Goal: Check status: Check status

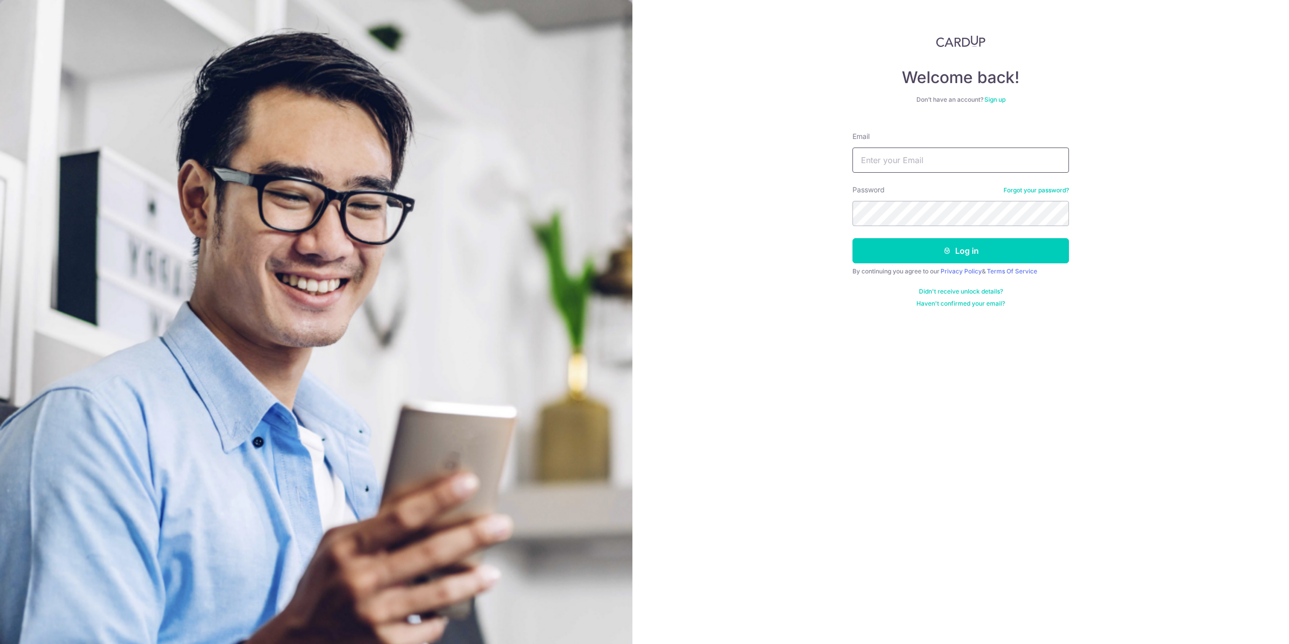
type input "[EMAIL_ADDRESS][DOMAIN_NAME]"
click at [1050, 251] on button "Log in" at bounding box center [960, 250] width 217 height 25
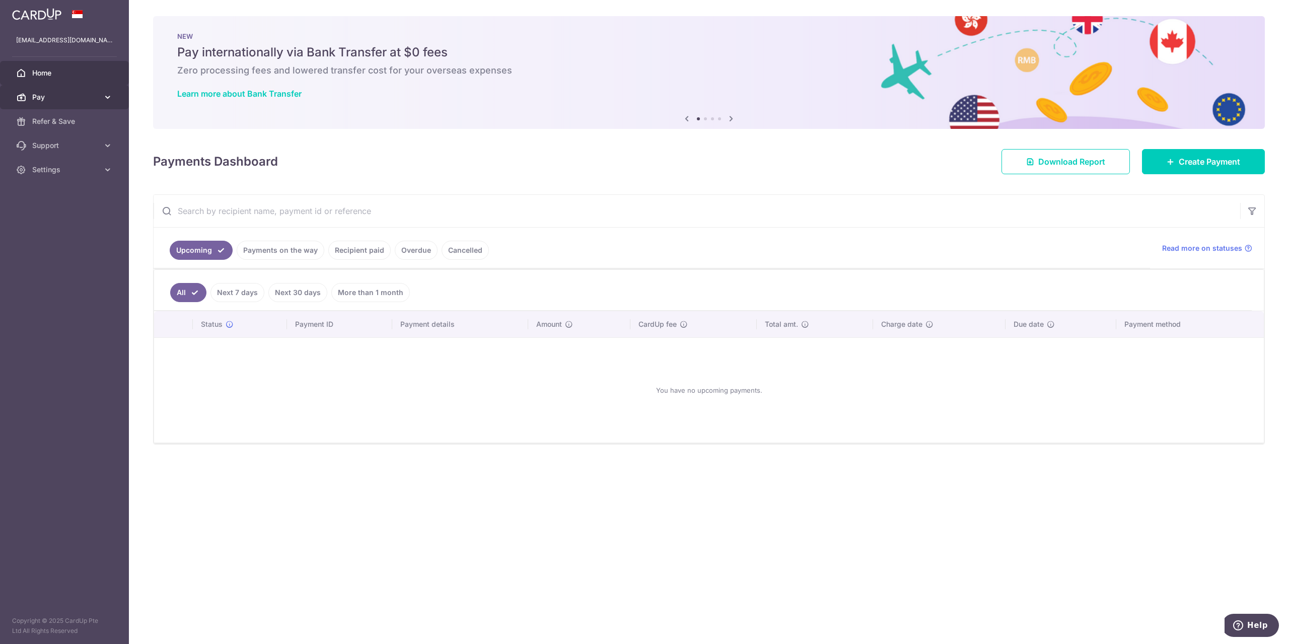
click at [103, 94] on icon at bounding box center [108, 97] width 10 height 10
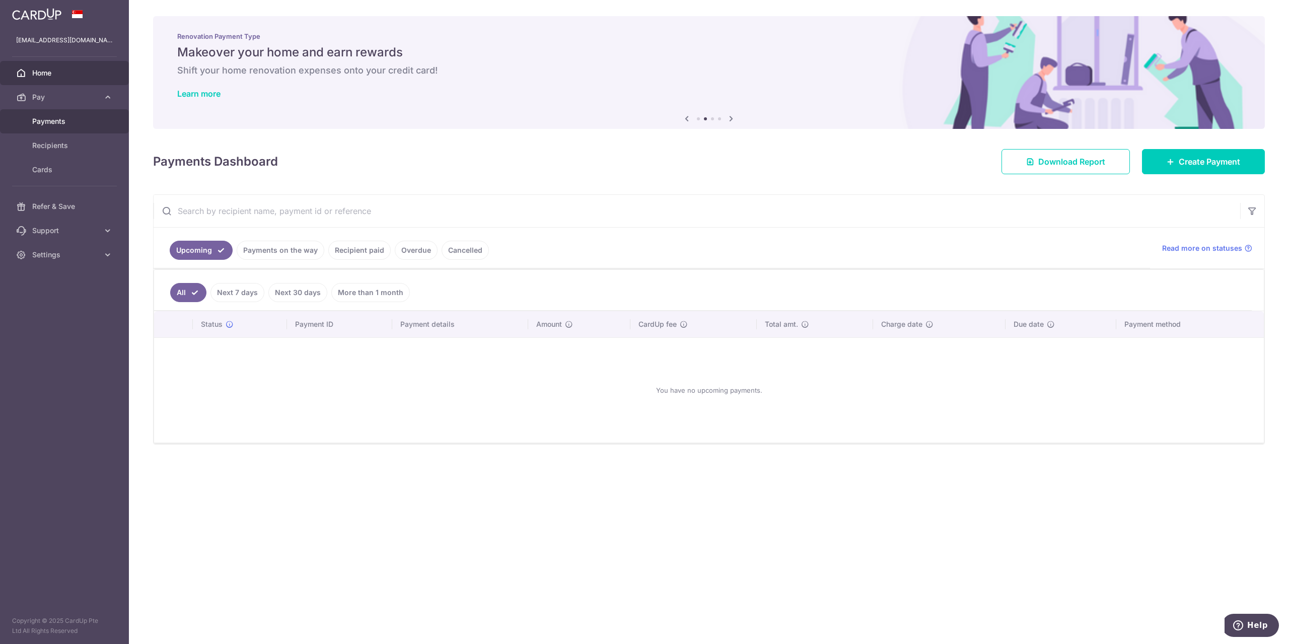
click at [88, 120] on span "Payments" at bounding box center [65, 121] width 66 height 10
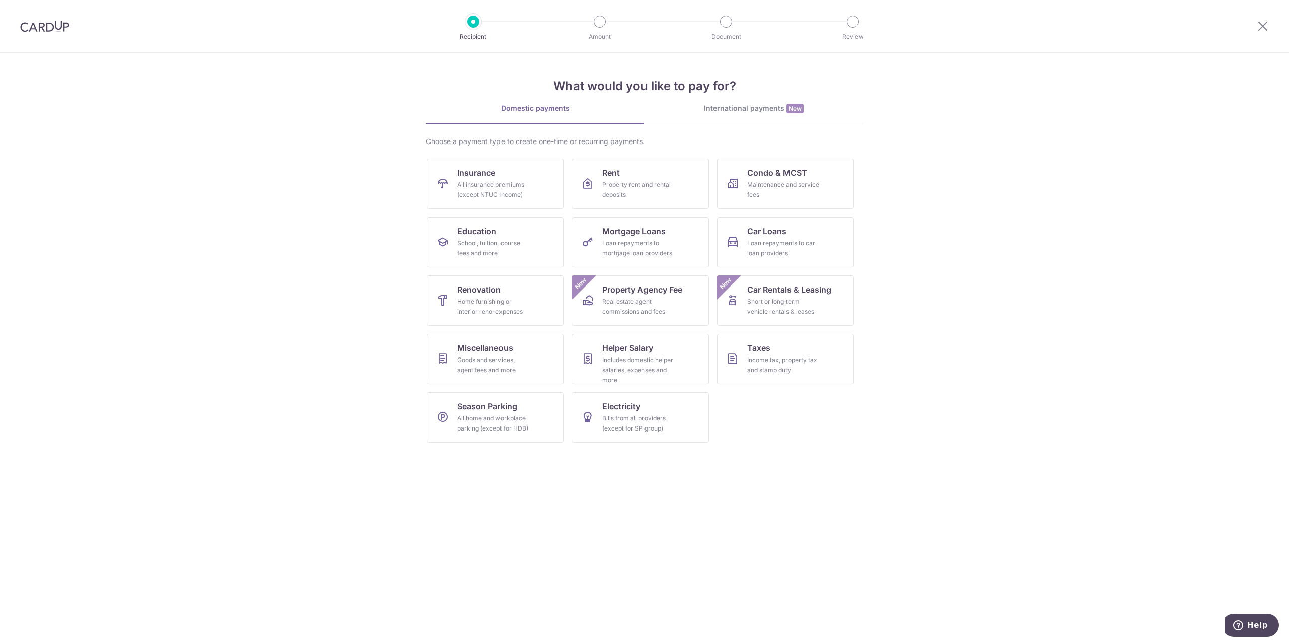
click at [39, 28] on img at bounding box center [44, 26] width 49 height 12
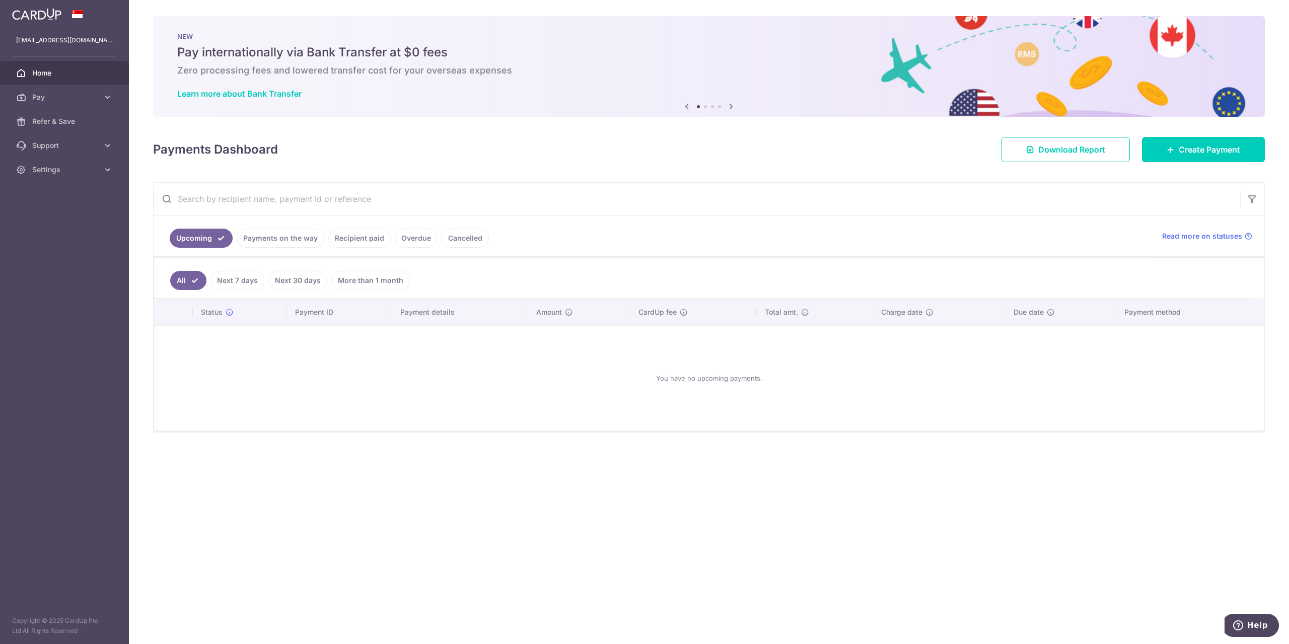
click at [356, 241] on link "Recipient paid" at bounding box center [359, 238] width 62 height 19
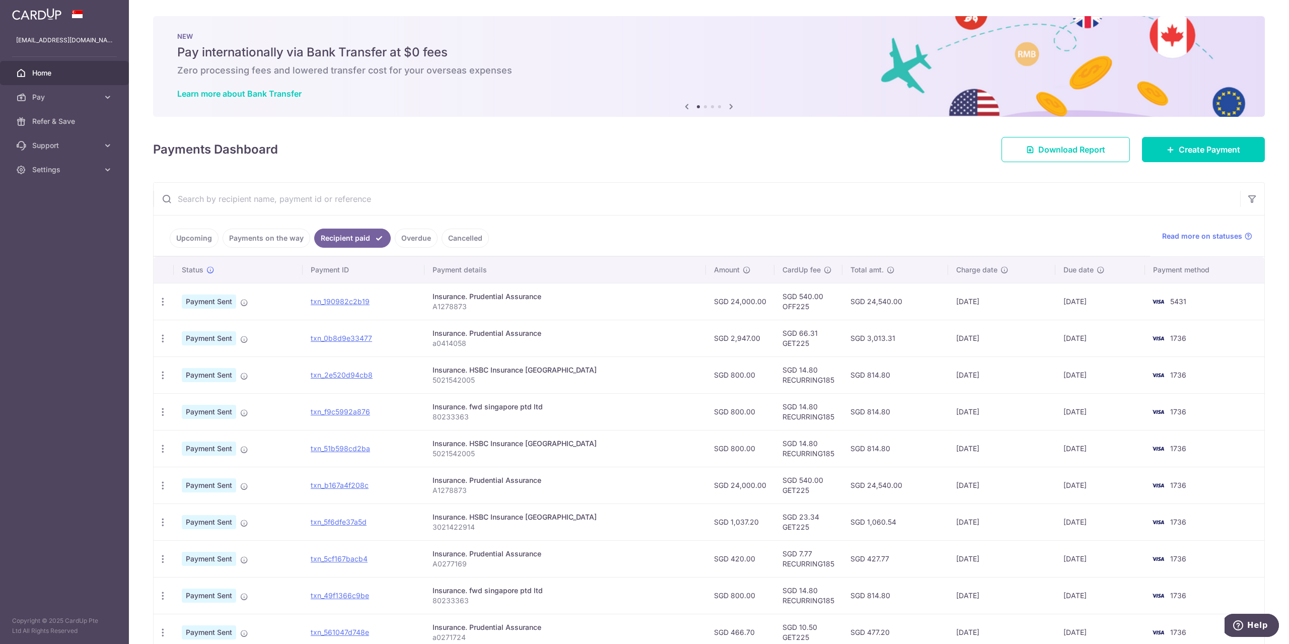
click at [511, 415] on p "80233363" at bounding box center [565, 417] width 265 height 10
click at [524, 408] on div "Insurance. fwd singapore ptd ltd" at bounding box center [565, 407] width 265 height 10
click at [517, 411] on div at bounding box center [517, 411] width 0 height 0
click at [590, 419] on p "80233363" at bounding box center [565, 417] width 265 height 10
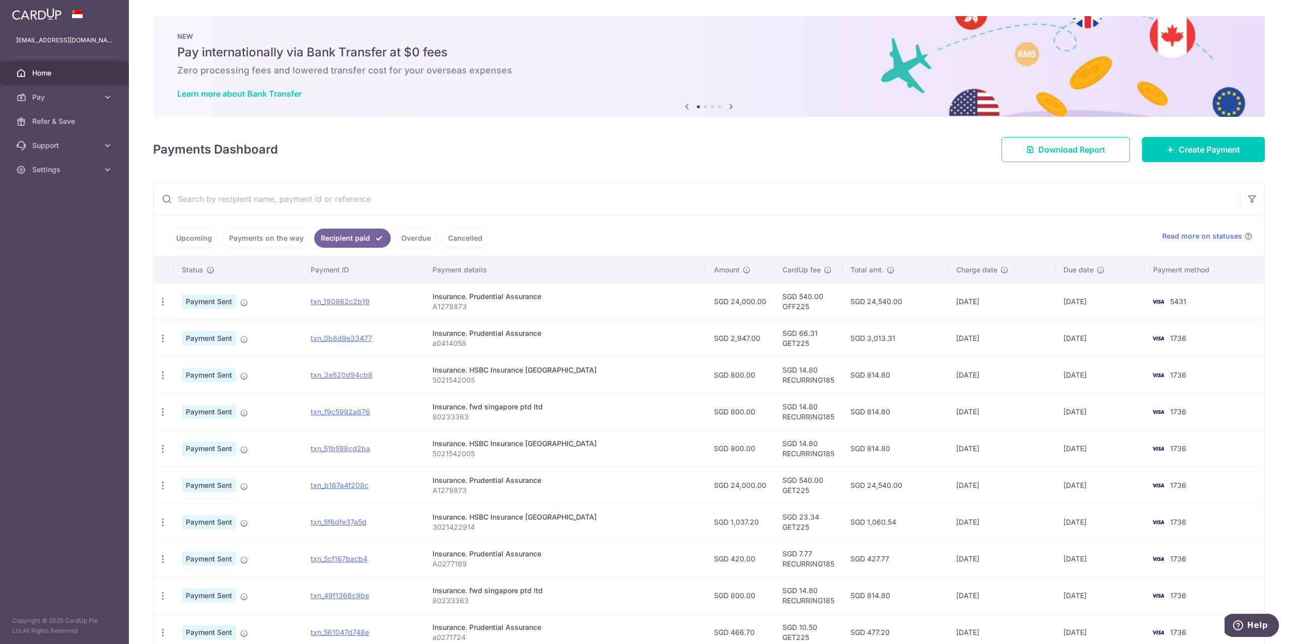
click at [484, 408] on div "Insurance. fwd singapore ptd ltd" at bounding box center [565, 407] width 265 height 10
click at [407, 415] on td "txn_f9c5992a876" at bounding box center [364, 411] width 122 height 37
click at [358, 412] on link "txn_f9c5992a876" at bounding box center [340, 411] width 59 height 9
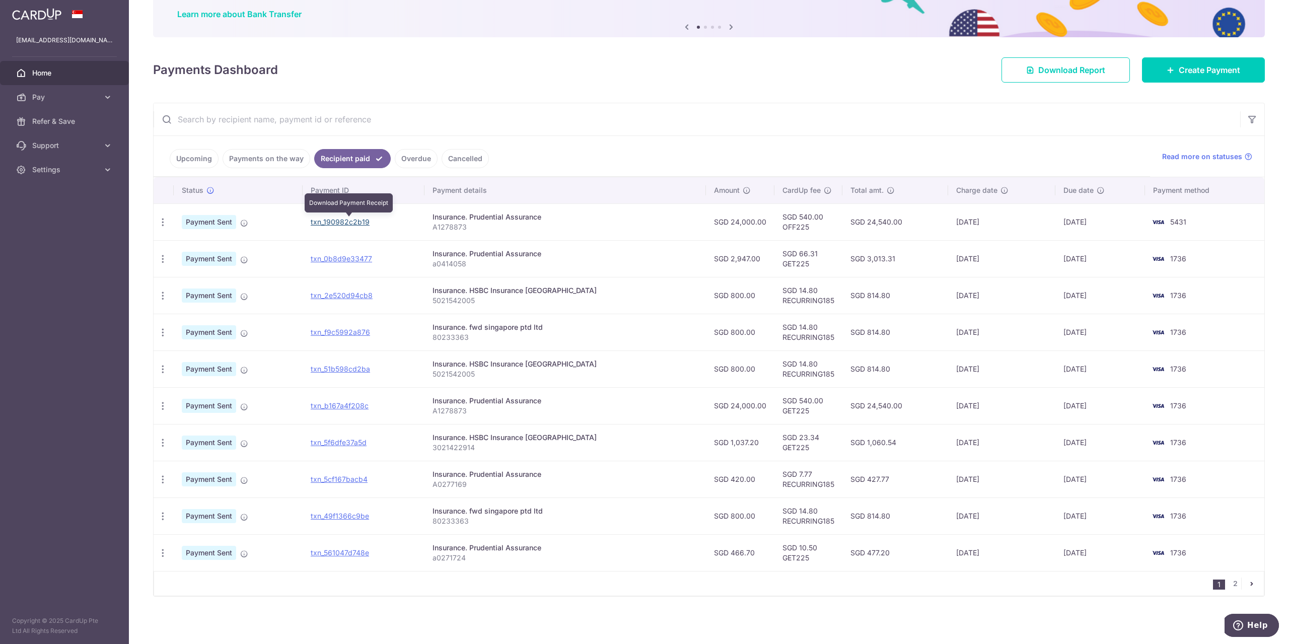
click at [370, 223] on link "txn_190982c2b19" at bounding box center [340, 222] width 59 height 9
click at [1234, 586] on link "2" at bounding box center [1235, 584] width 12 height 12
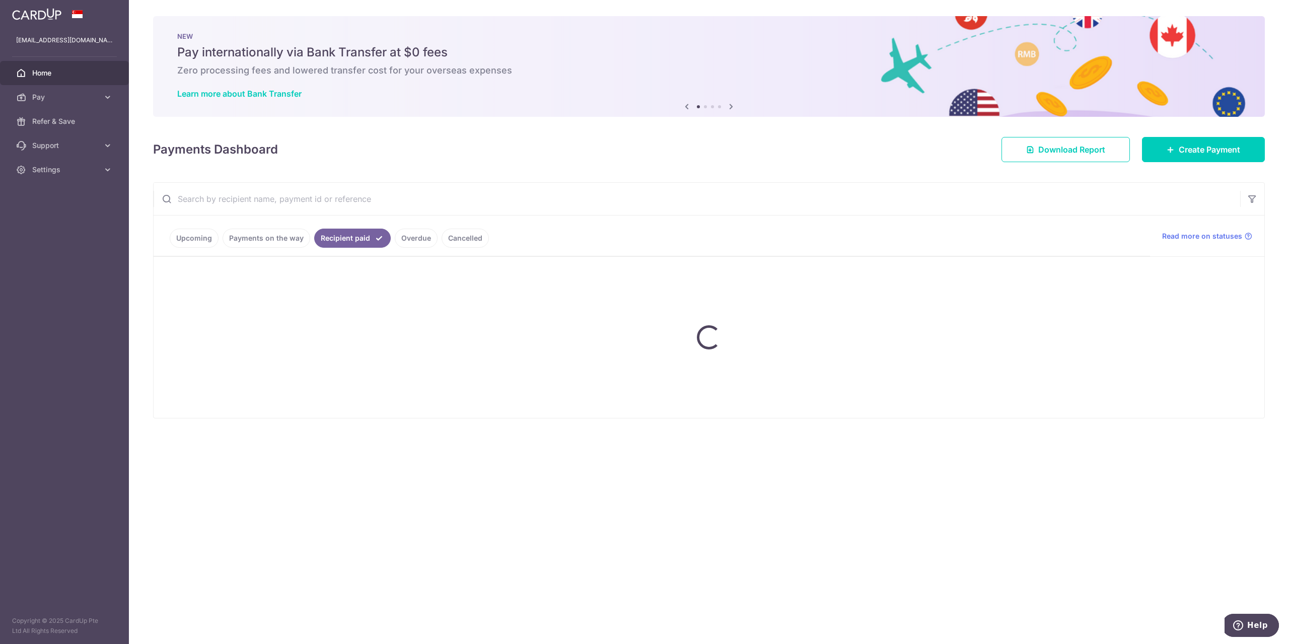
scroll to position [0, 0]
